Goal: Task Accomplishment & Management: Manage account settings

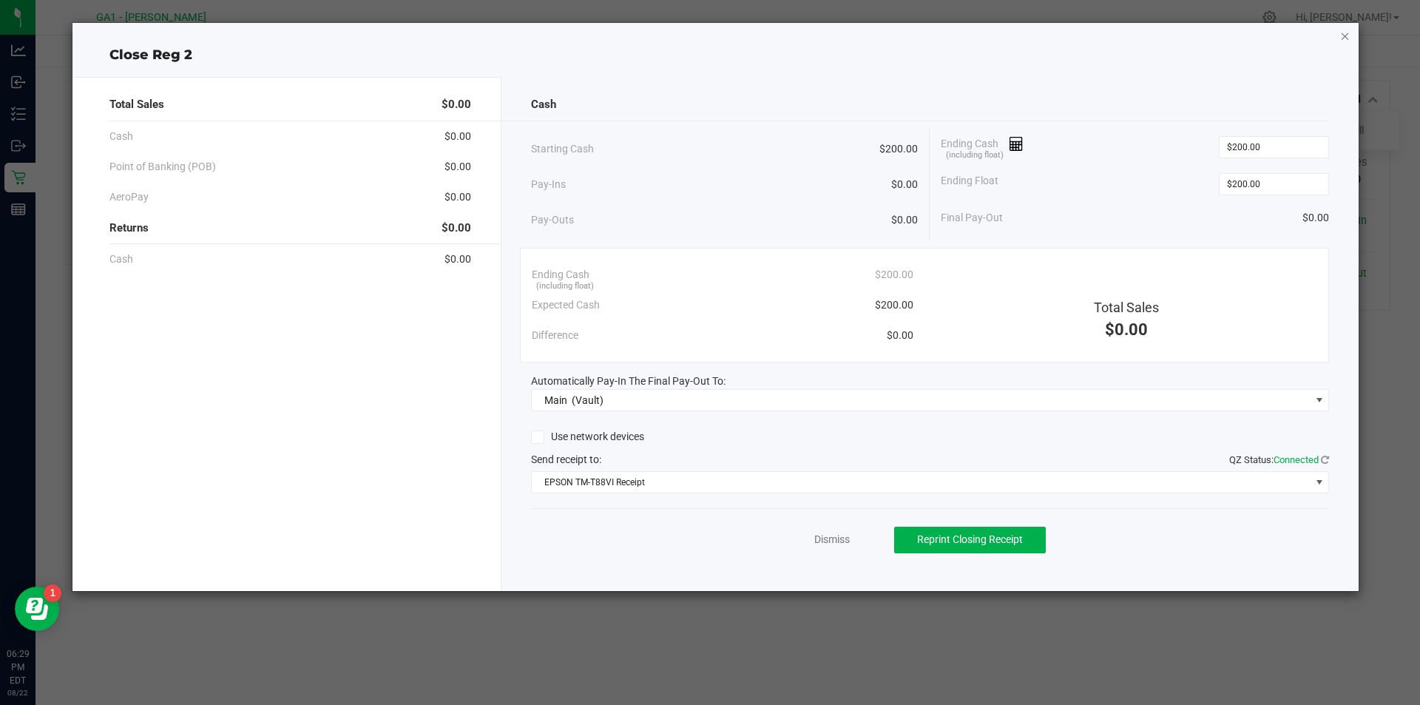
click at [1346, 36] on icon "button" at bounding box center [1345, 36] width 10 height 18
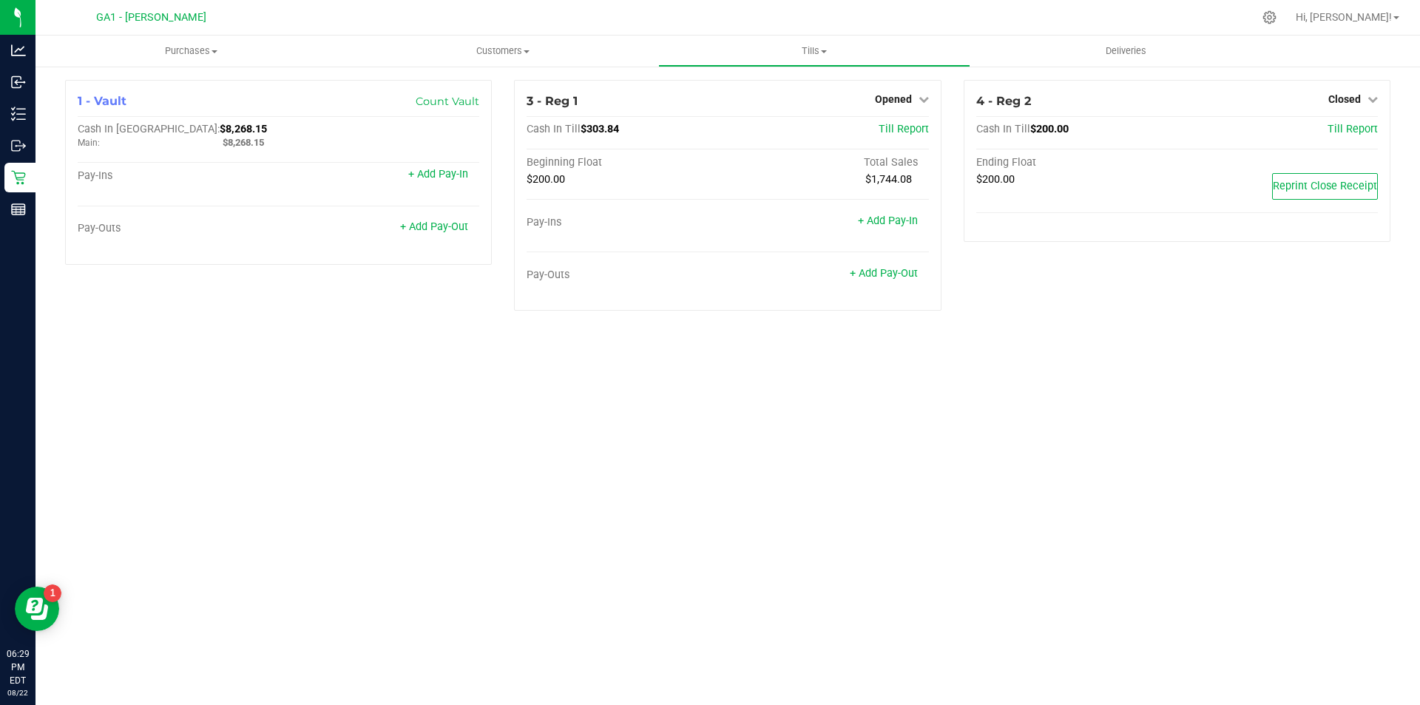
click at [1195, 555] on div "Purchases Summary of purchases Fulfillment All purchases Customers All customer…" at bounding box center [728, 370] width 1385 height 669
click at [1360, 3] on div "Hi, [PERSON_NAME]!" at bounding box center [1349, 17] width 126 height 29
click at [1359, 15] on span "Hi, [PERSON_NAME]!" at bounding box center [1344, 17] width 96 height 12
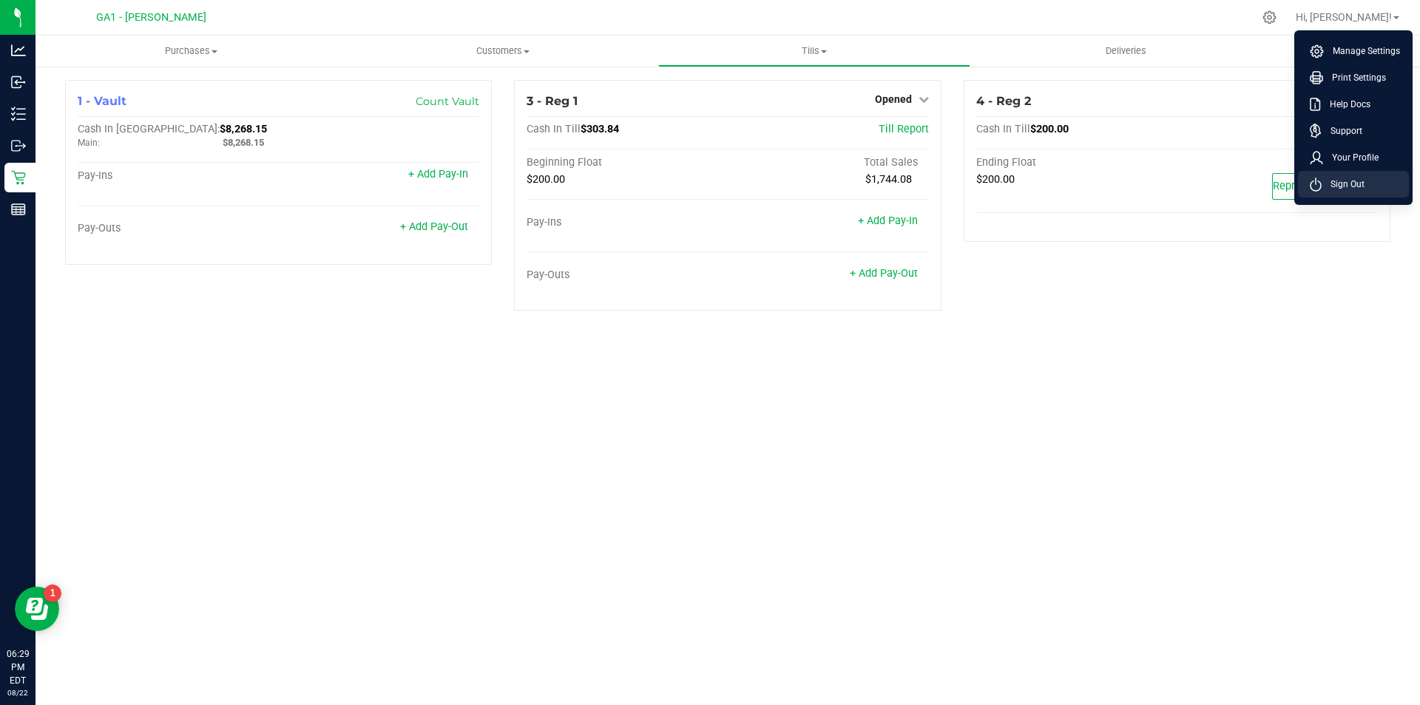
click at [1335, 176] on li "Sign Out" at bounding box center [1353, 184] width 111 height 27
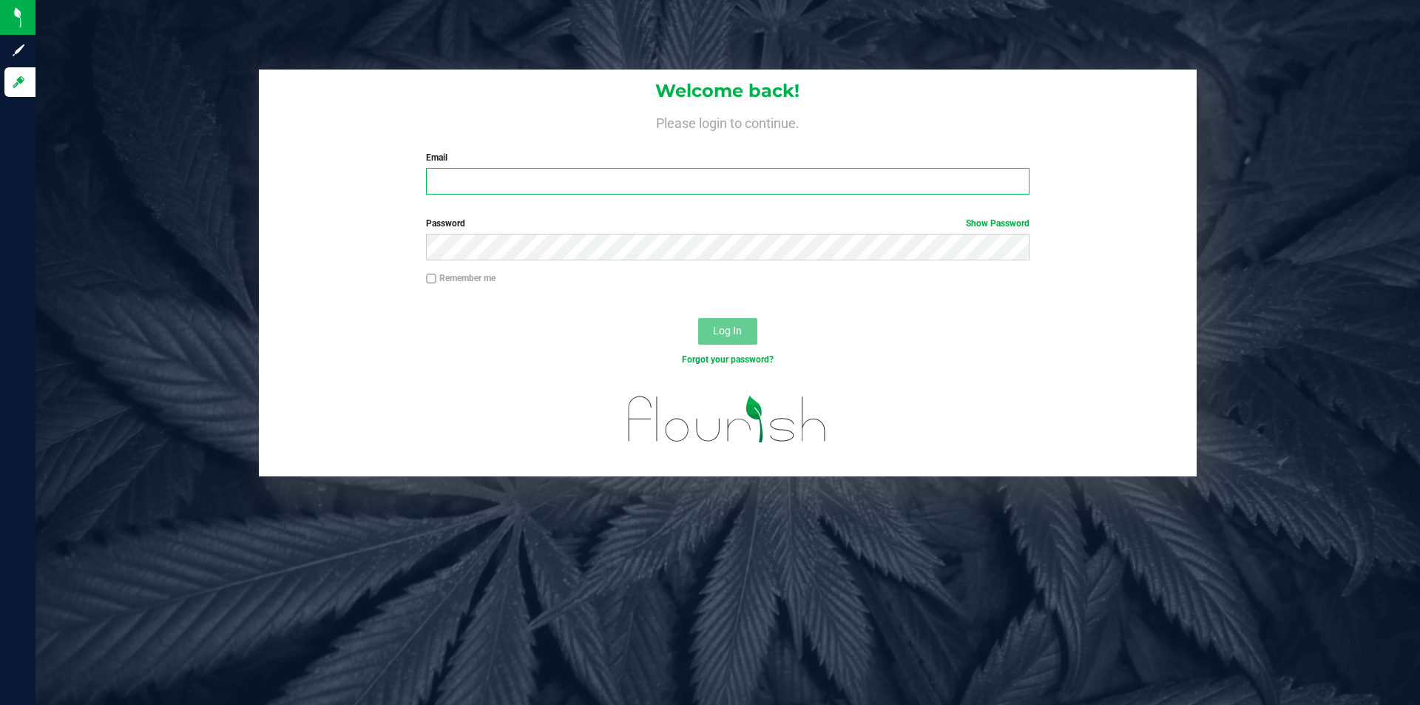
click at [894, 180] on input "Email" at bounding box center [727, 181] width 603 height 27
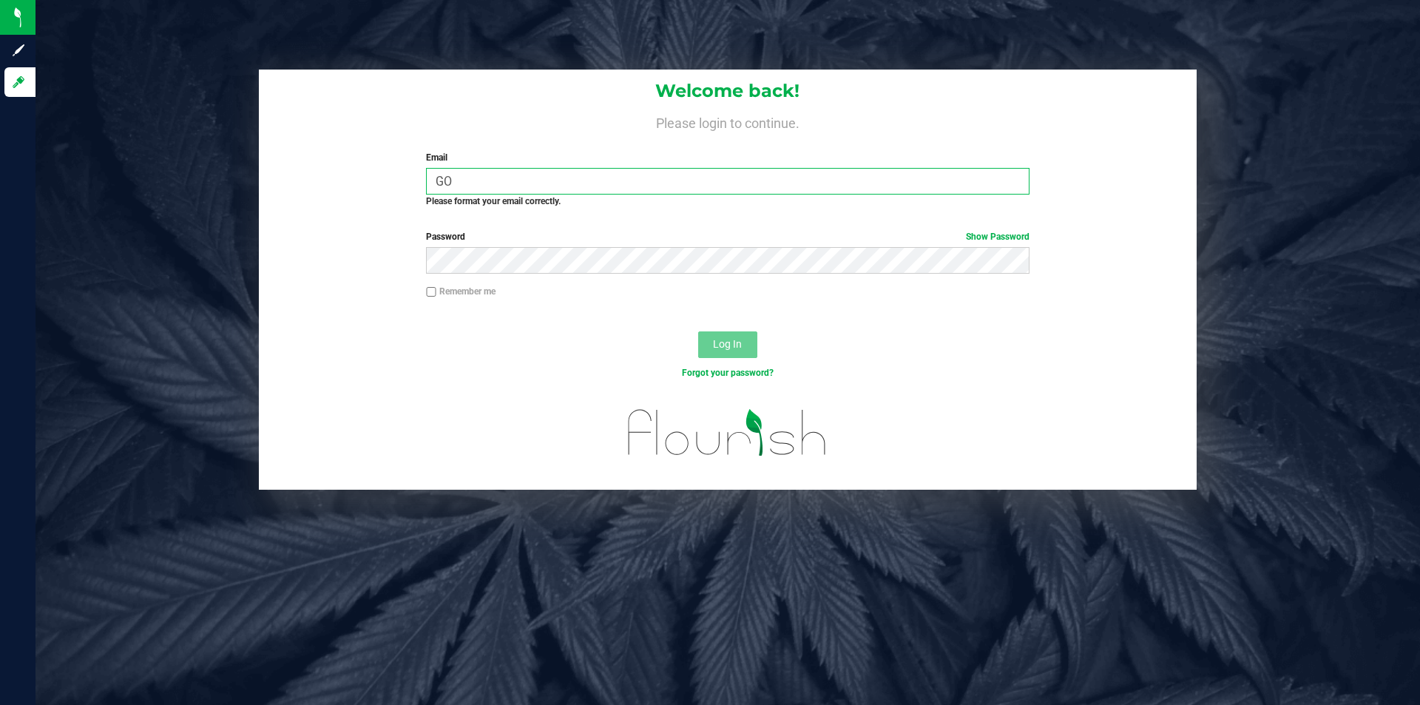
type input "G"
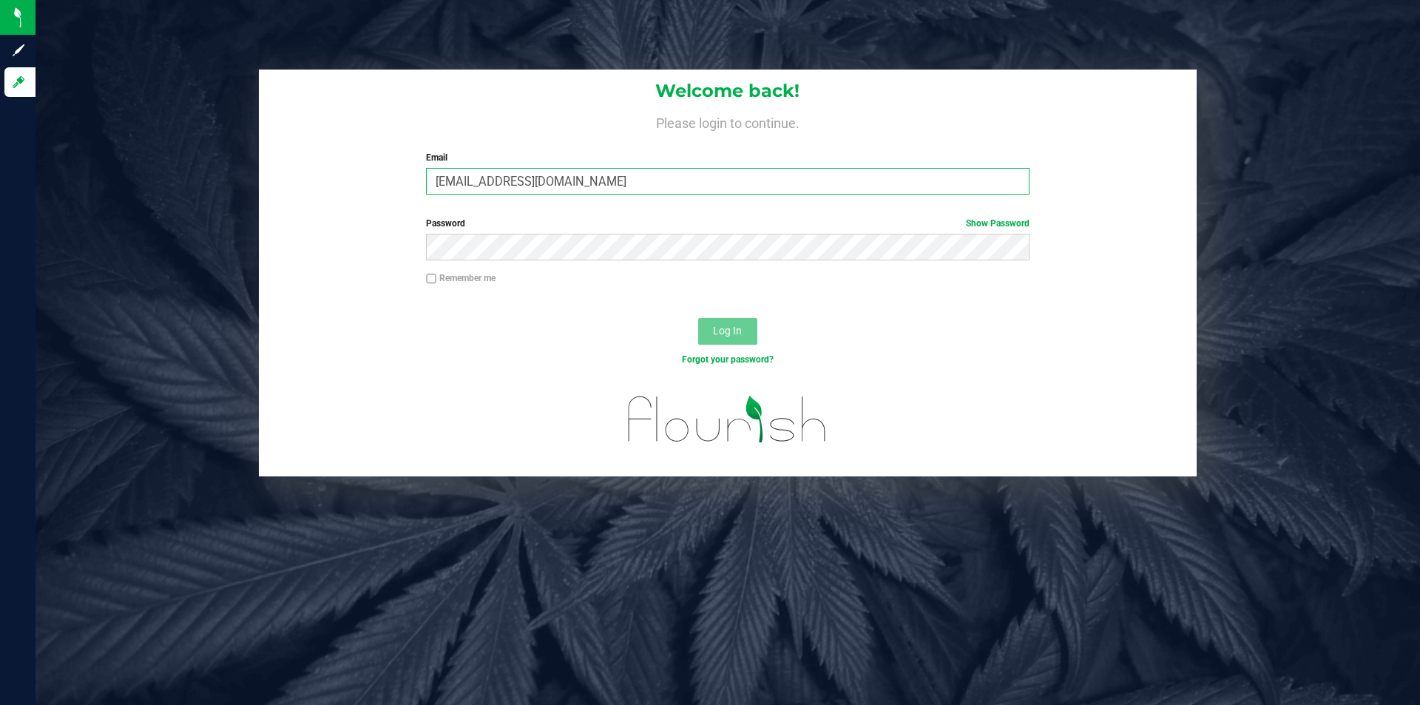
type input "[EMAIL_ADDRESS][DOMAIN_NAME]"
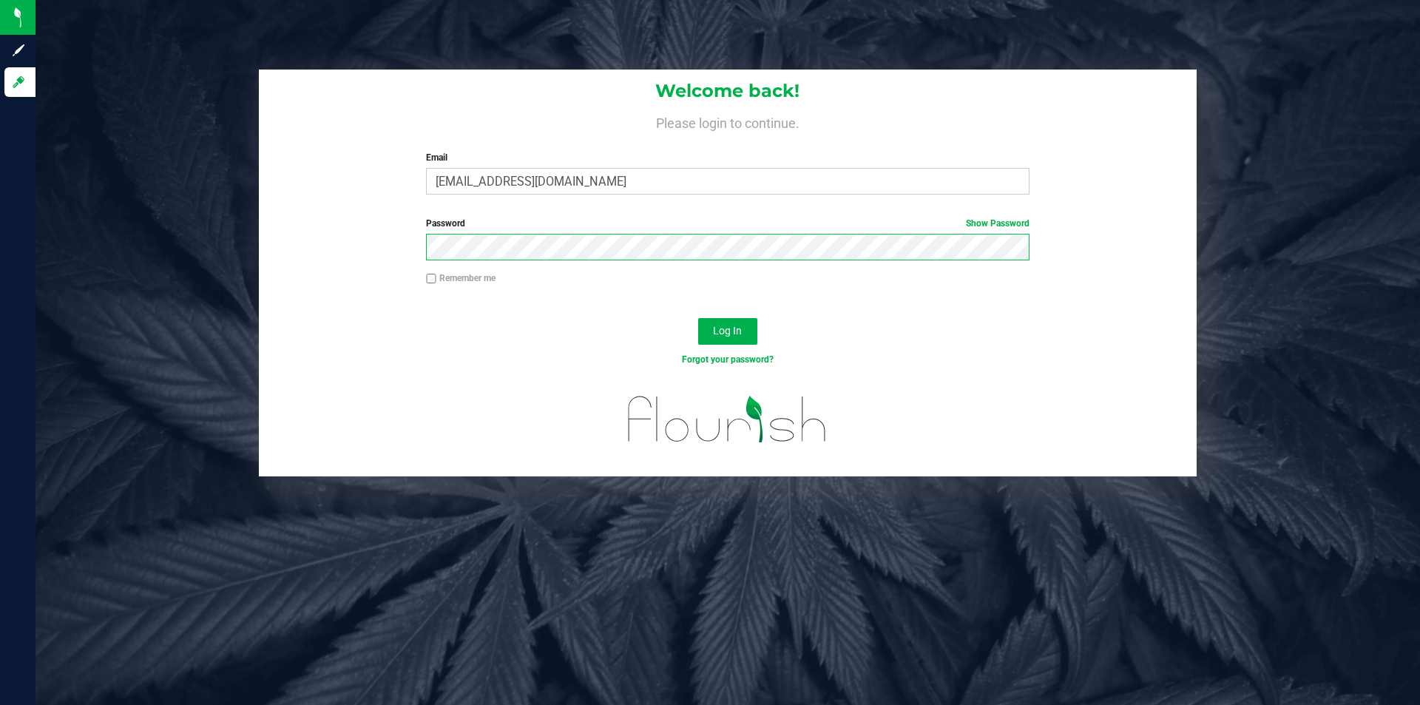
click at [698, 318] on button "Log In" at bounding box center [727, 331] width 59 height 27
